Goal: Find specific page/section

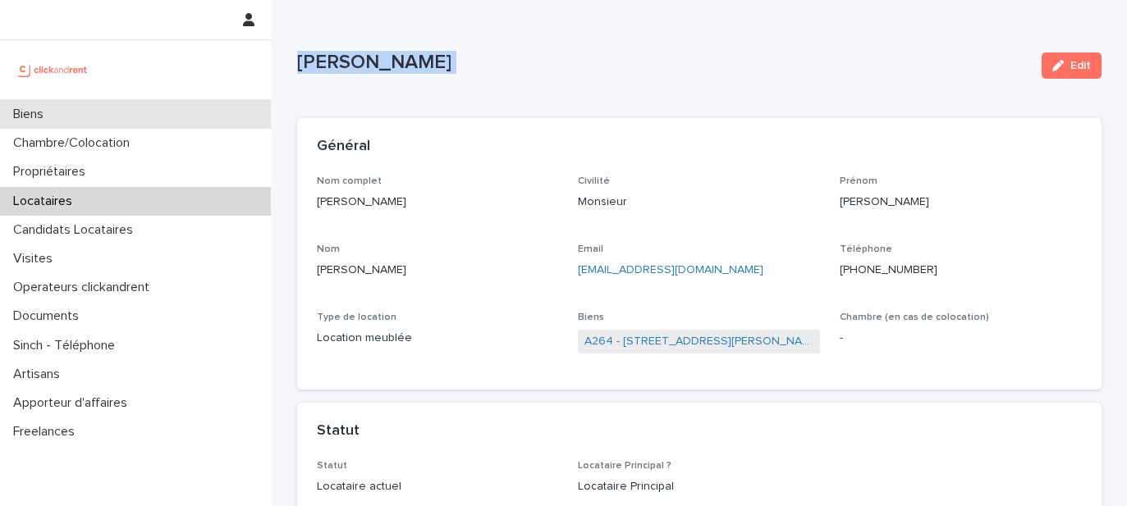
click at [66, 115] on div "Biens" at bounding box center [135, 114] width 271 height 29
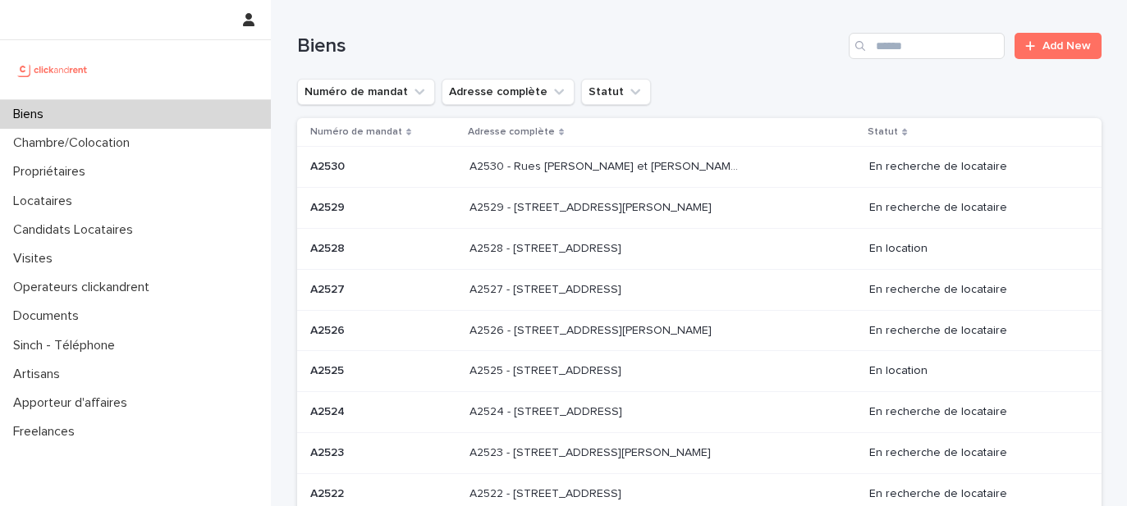
click at [904, 60] on div "Biens Add New" at bounding box center [699, 39] width 804 height 79
click at [912, 48] on input "Search" at bounding box center [927, 46] width 156 height 26
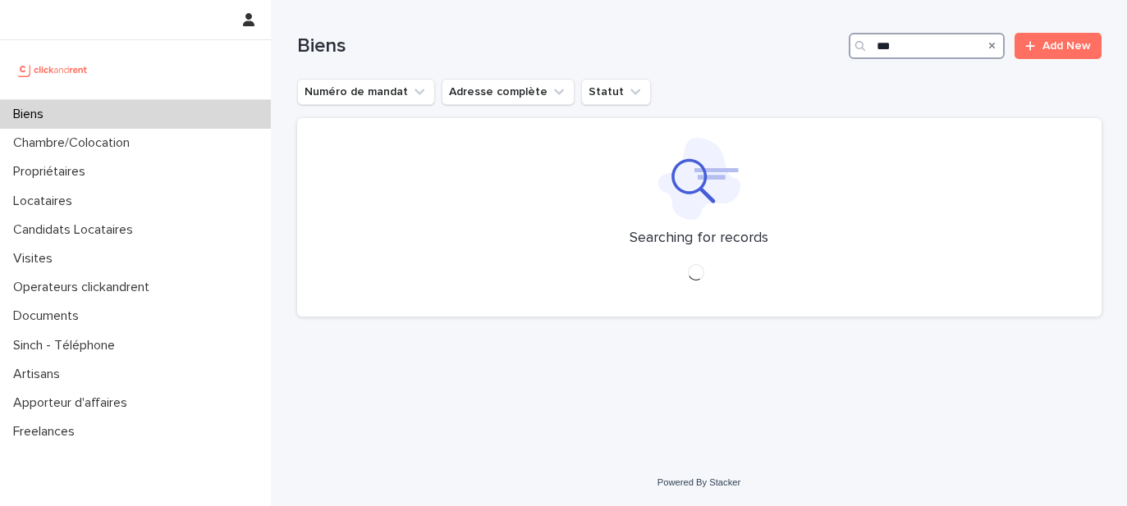
type input "****"
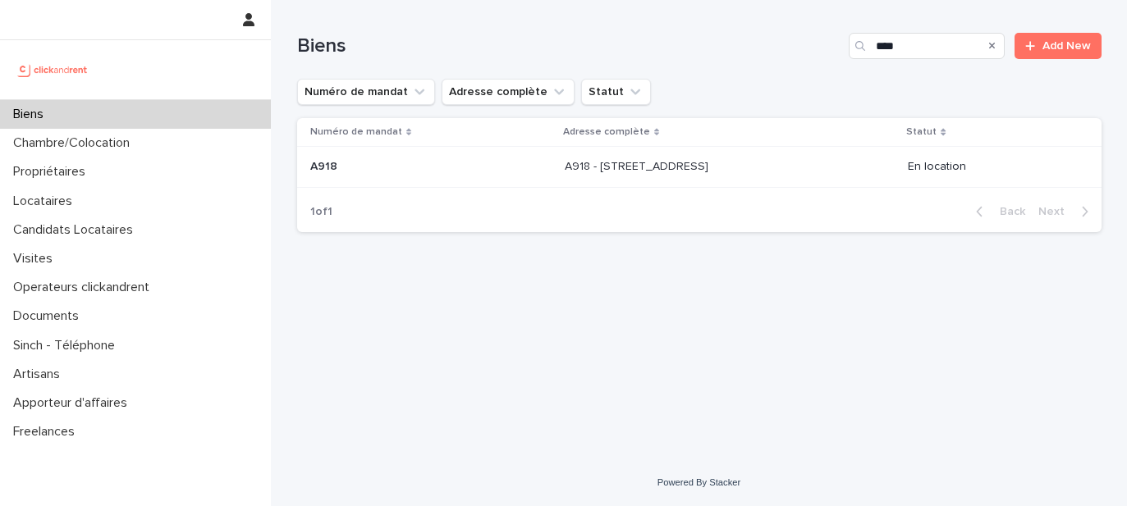
click at [667, 165] on p "A918 - [STREET_ADDRESS]" at bounding box center [638, 165] width 147 height 17
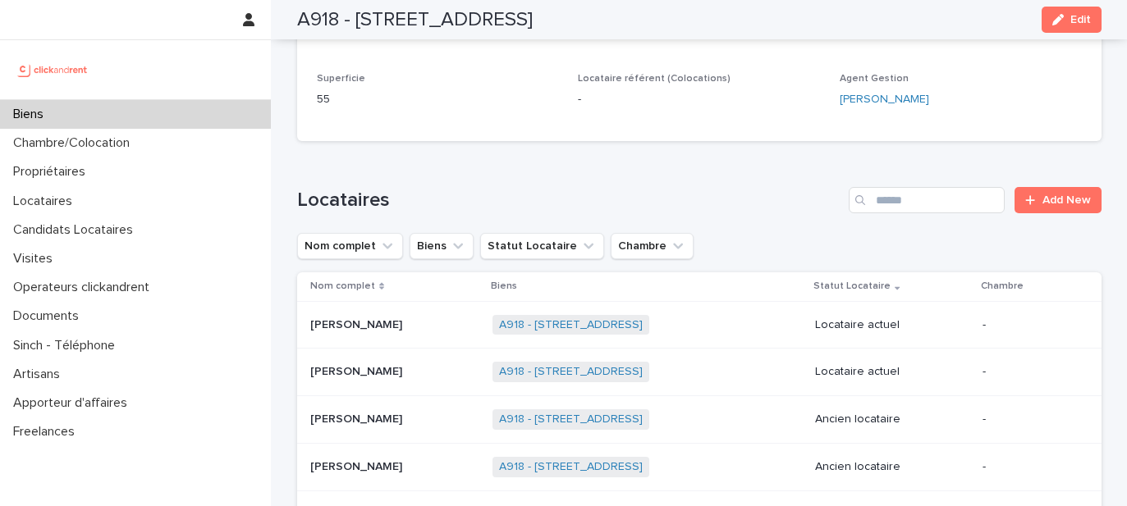
scroll to position [739, 0]
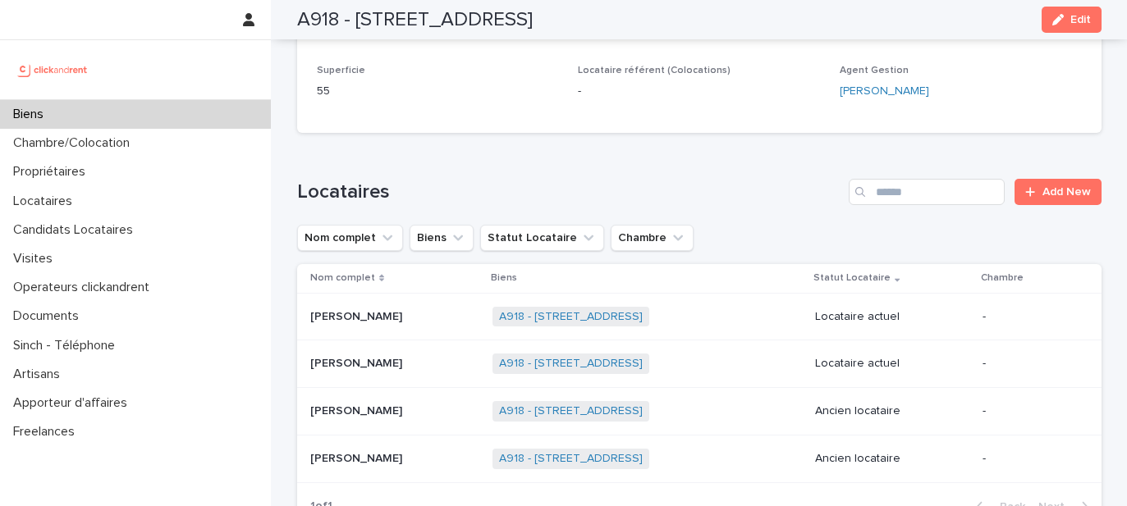
click at [350, 307] on p "[PERSON_NAME]" at bounding box center [357, 315] width 95 height 17
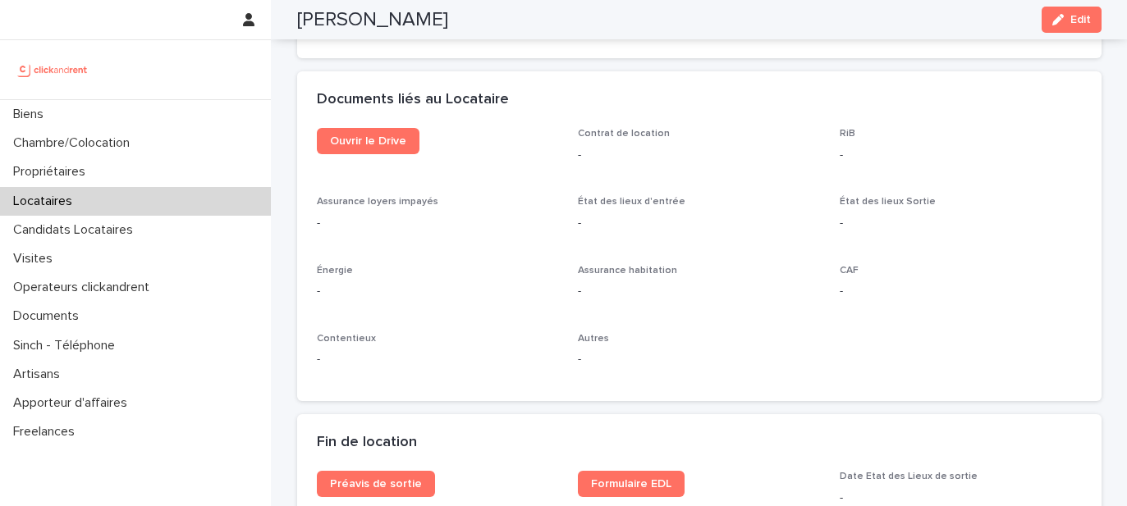
scroll to position [1734, 0]
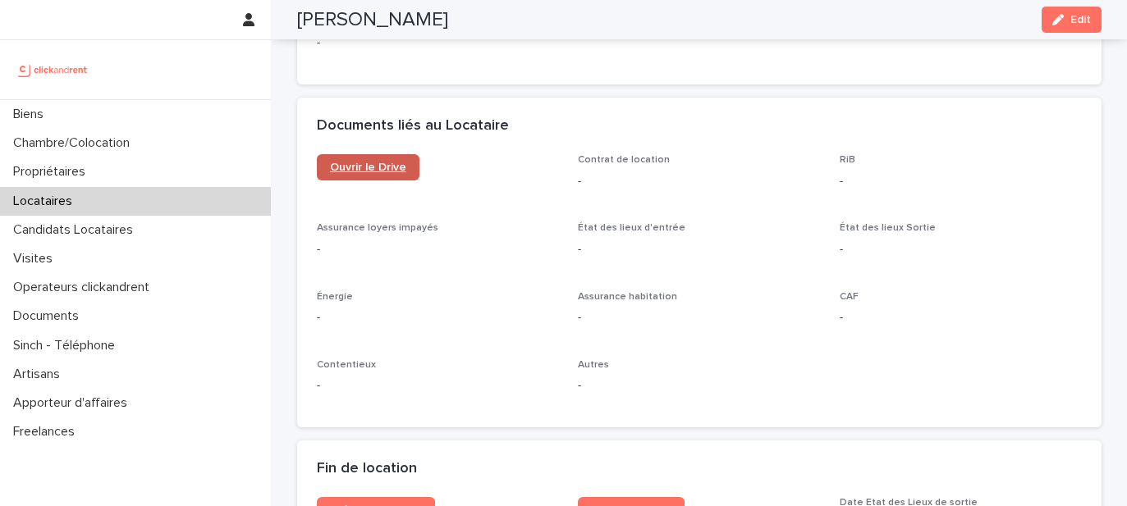
click at [364, 162] on span "Ouvrir le Drive" at bounding box center [368, 167] width 76 height 11
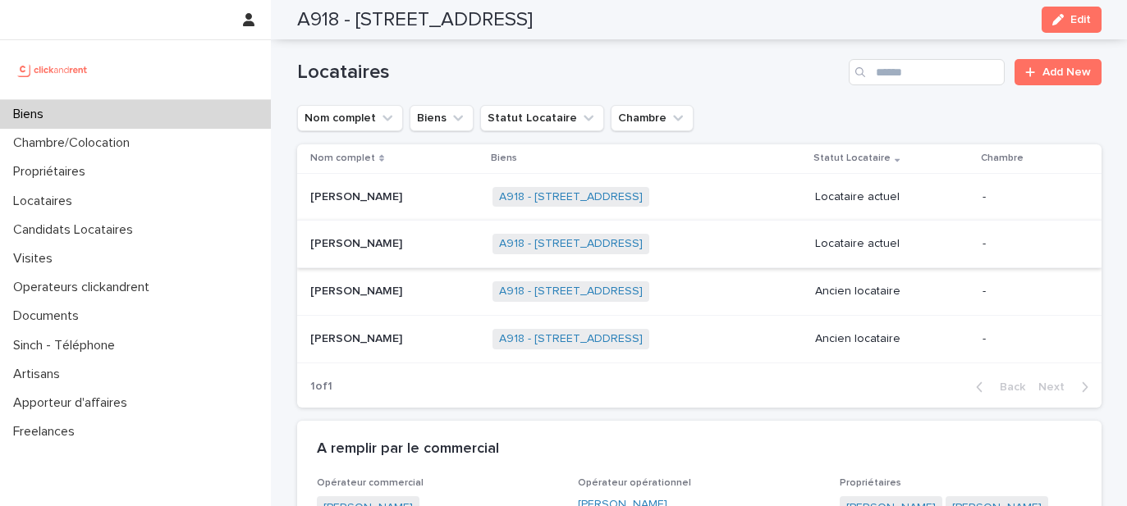
scroll to position [849, 0]
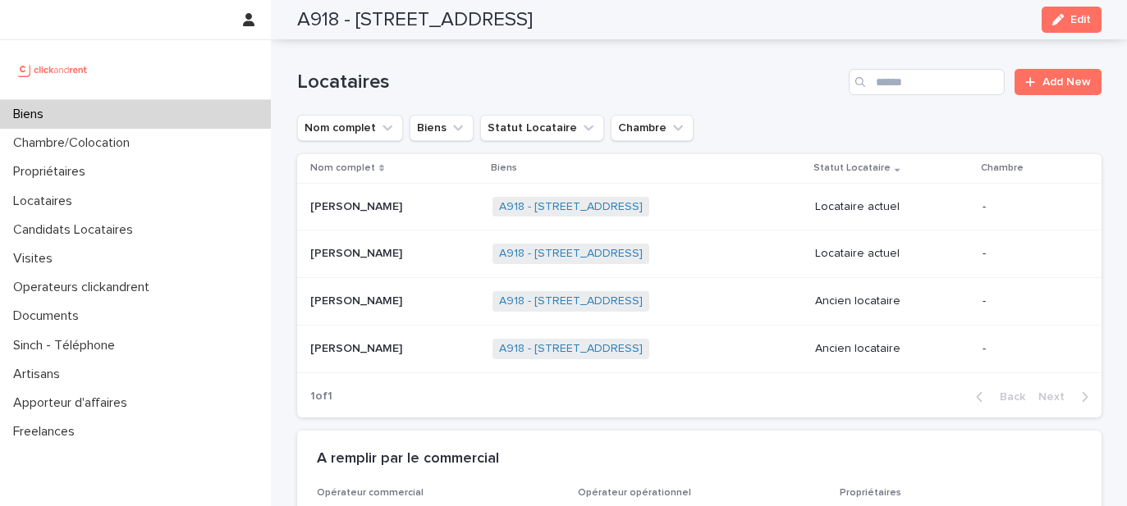
click at [343, 293] on div "[PERSON_NAME] [PERSON_NAME]" at bounding box center [395, 301] width 170 height 27
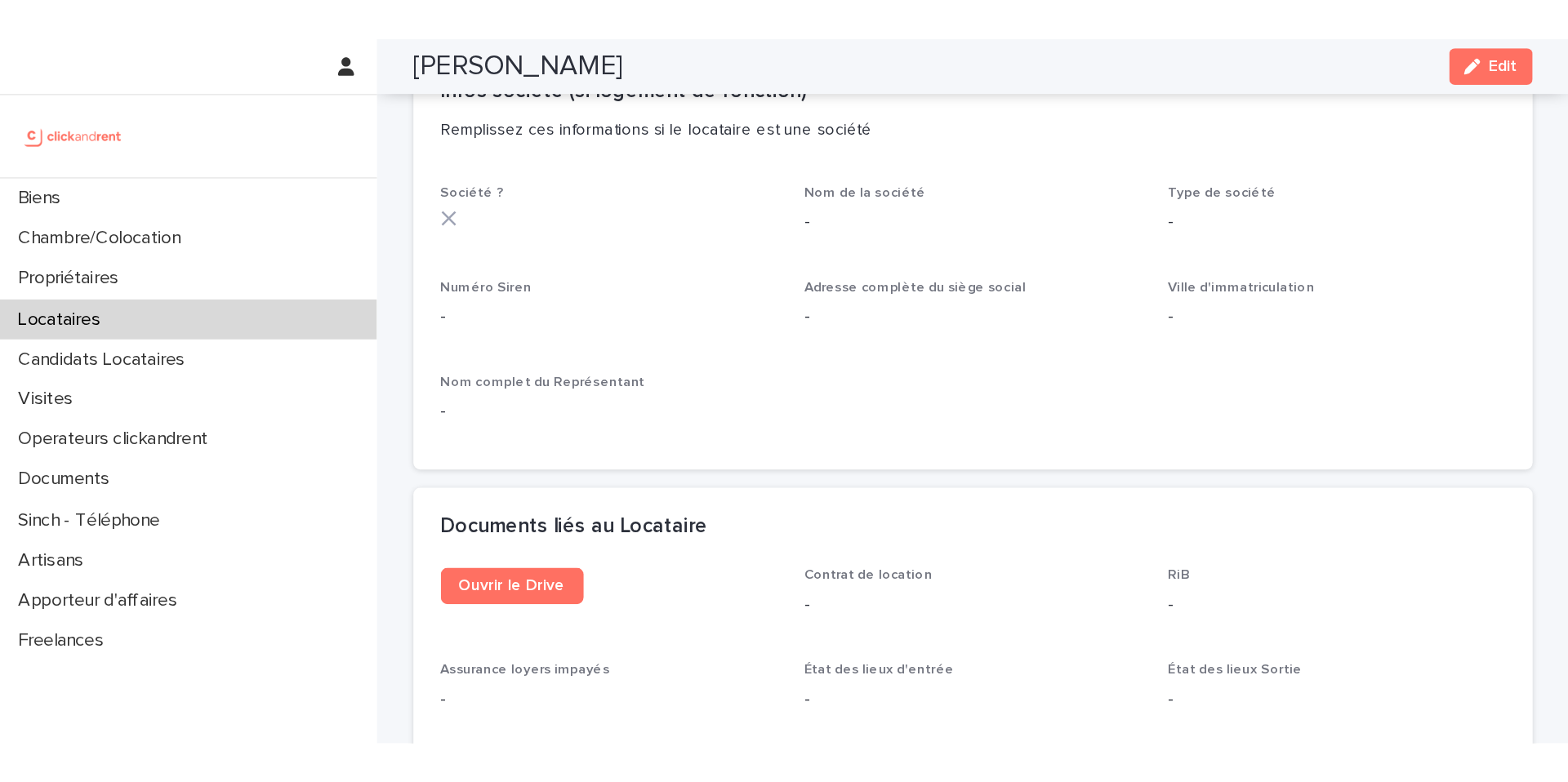
scroll to position [1569, 0]
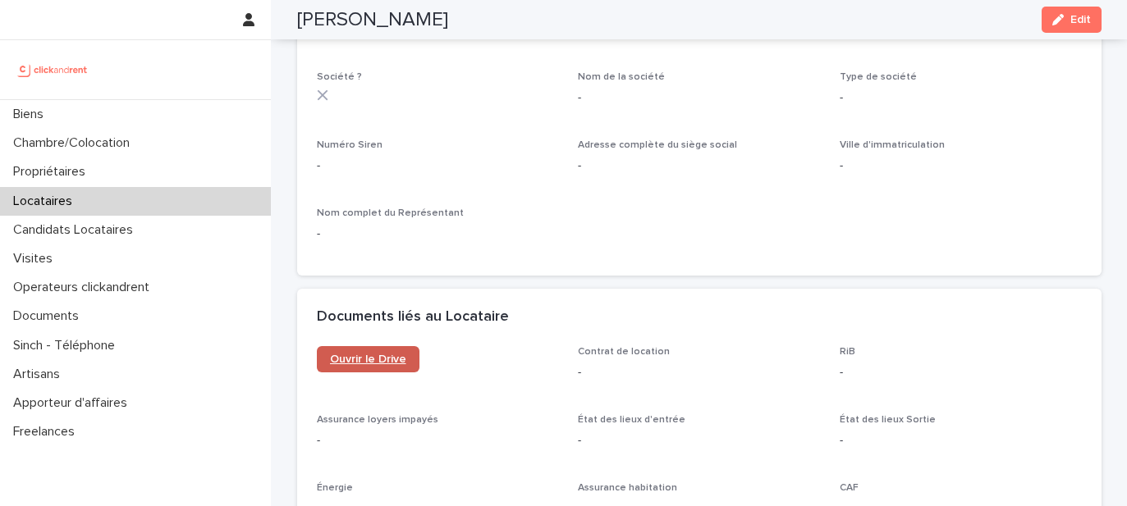
click at [374, 354] on span "Ouvrir le Drive" at bounding box center [368, 359] width 76 height 11
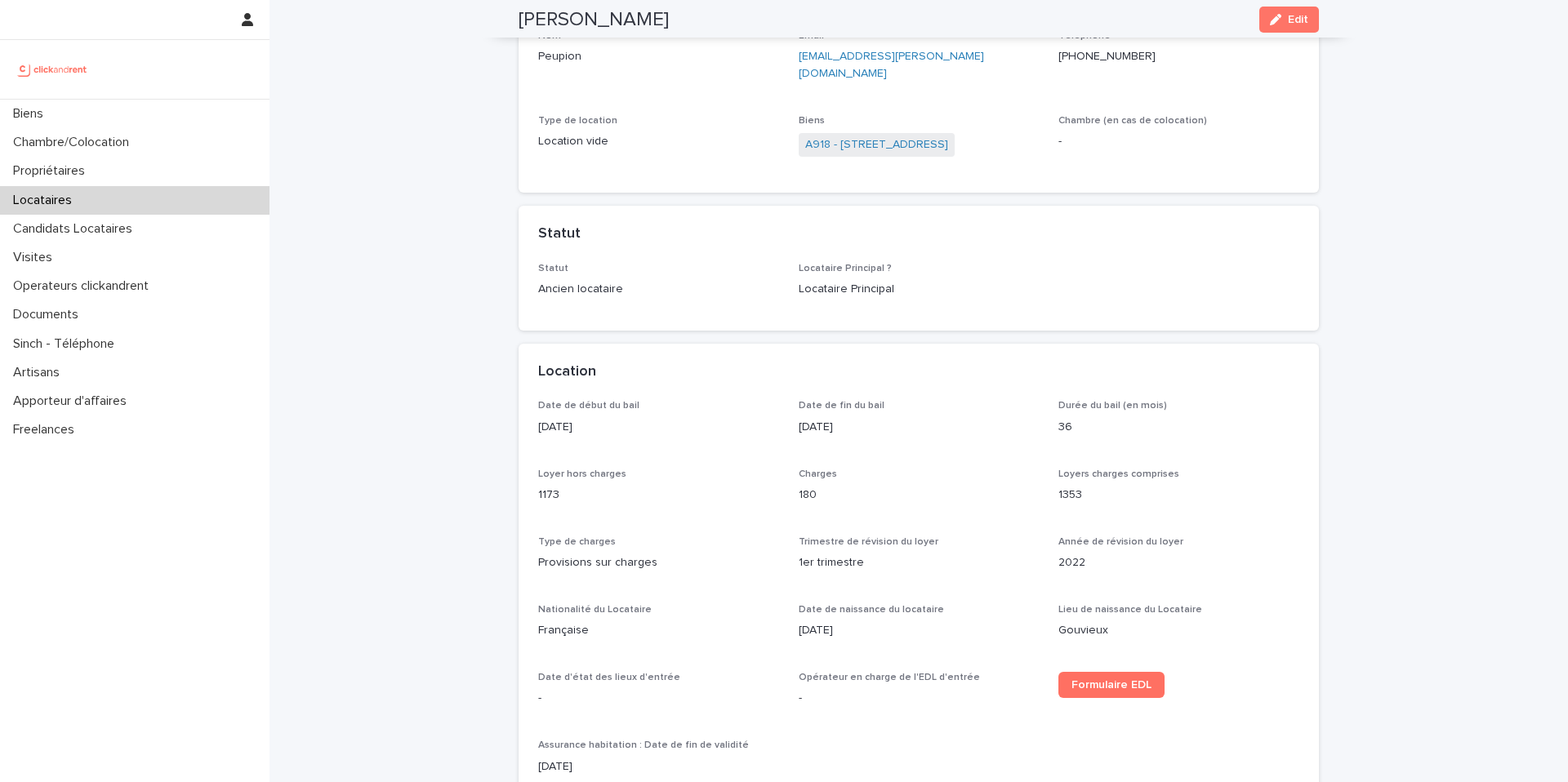
scroll to position [0, 0]
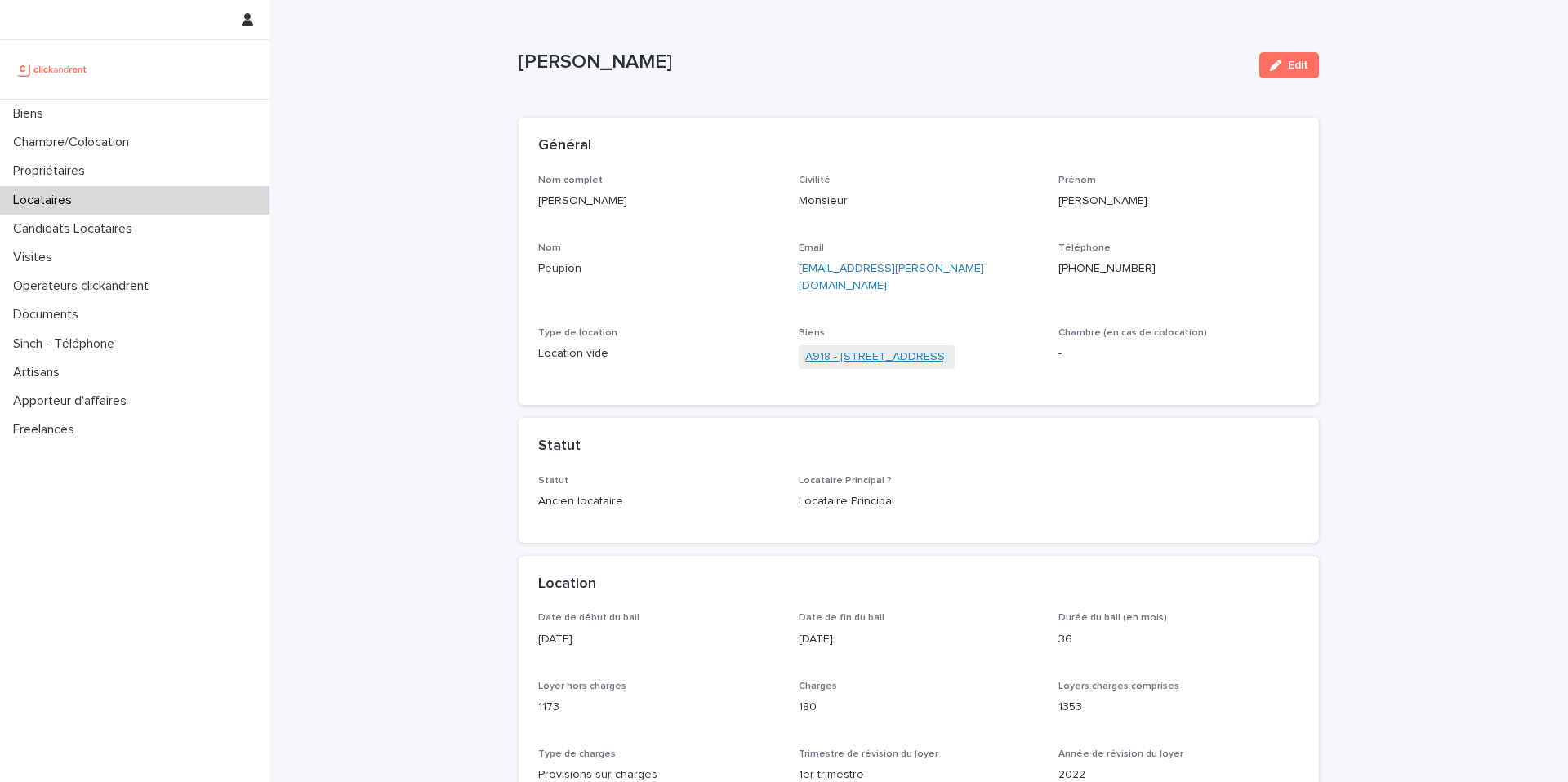
click at [900, 348] on link "A918 - [STREET_ADDRESS]" at bounding box center [877, 356] width 143 height 17
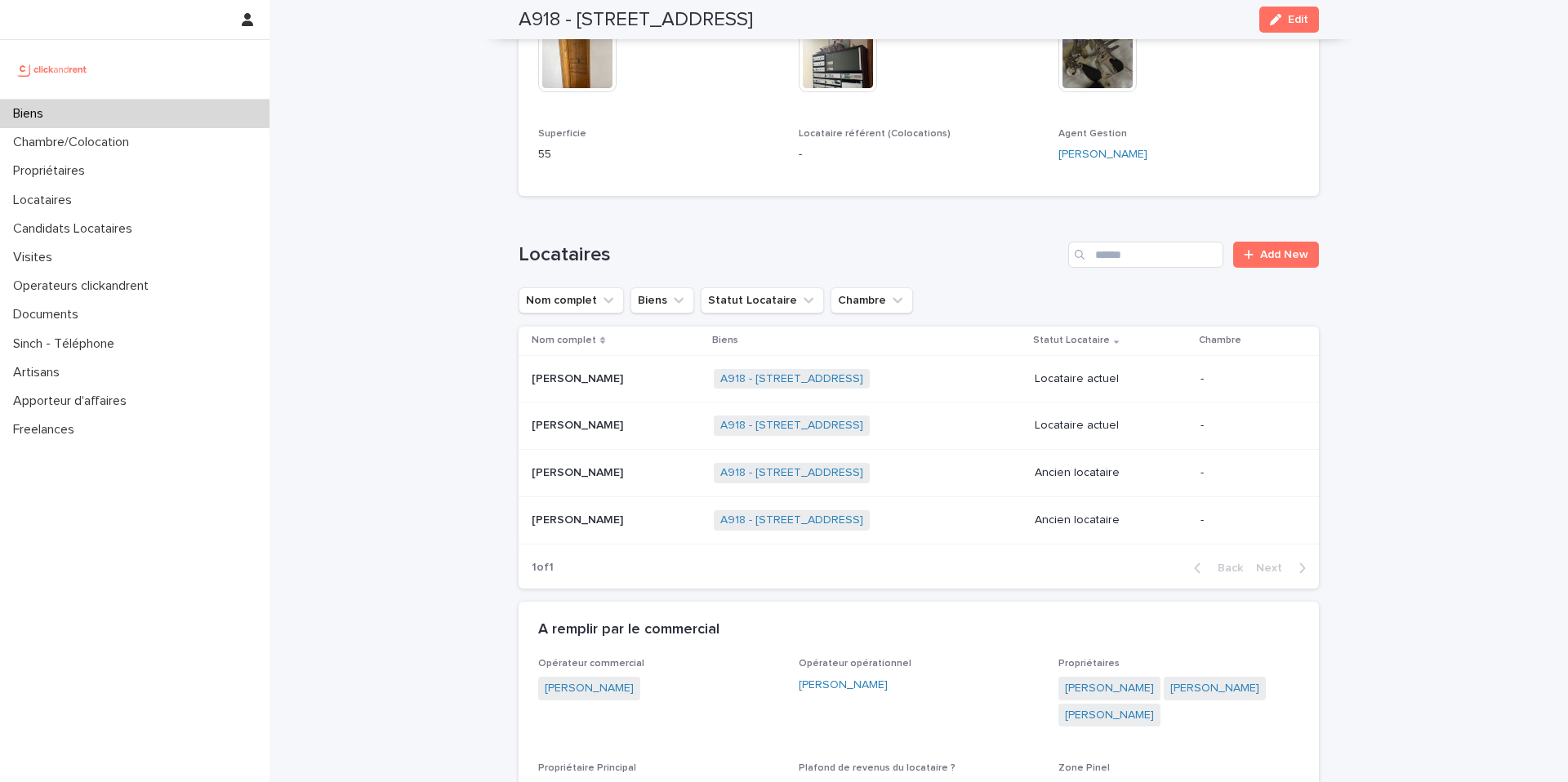
scroll to position [677, 0]
